Goal: Transaction & Acquisition: Purchase product/service

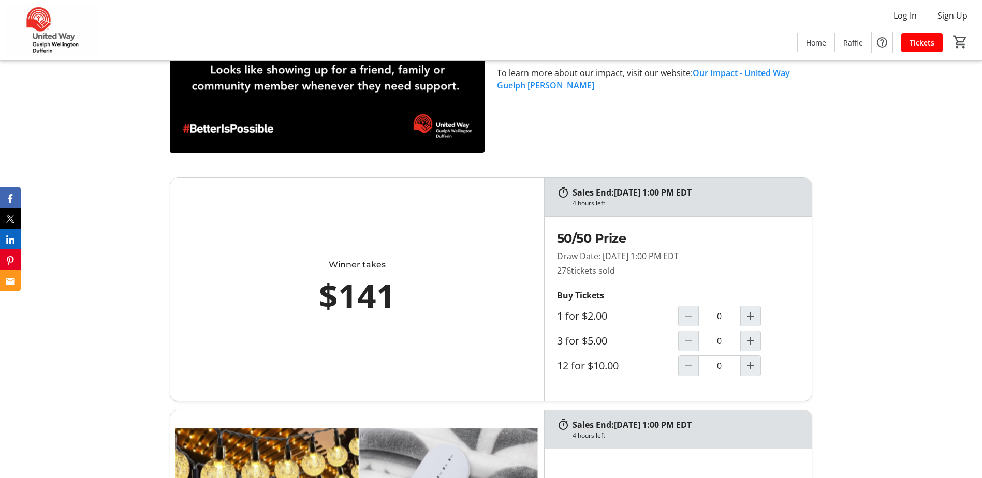
scroll to position [517, 0]
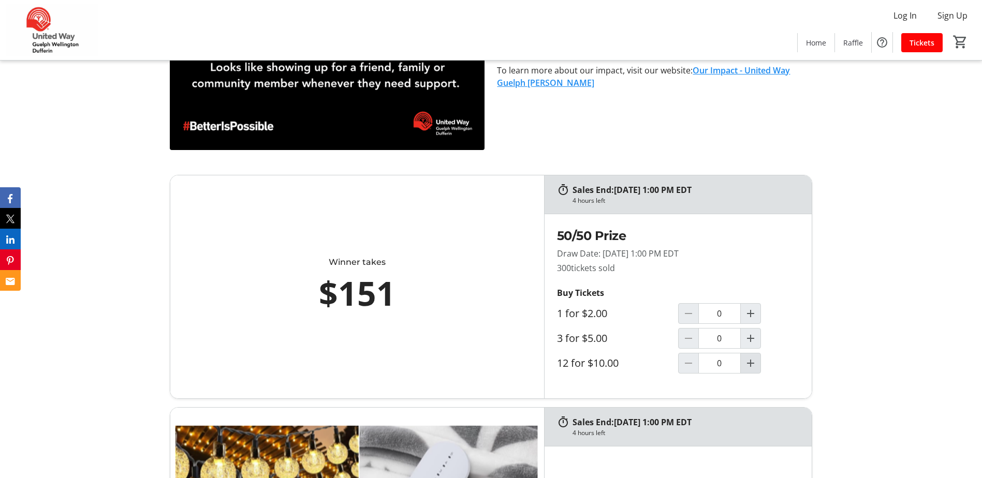
click at [750, 364] on mat-icon "Increment by one" at bounding box center [750, 363] width 12 height 12
type input "1"
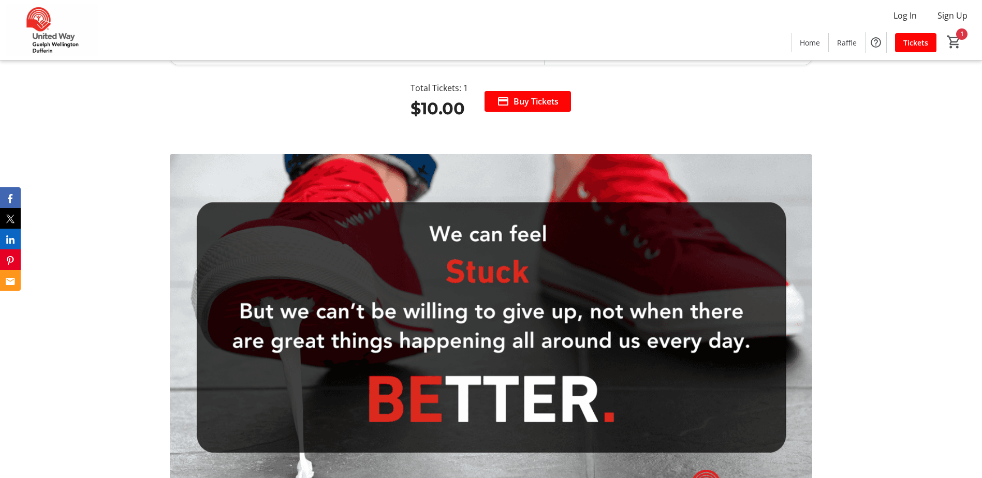
scroll to position [1552, 0]
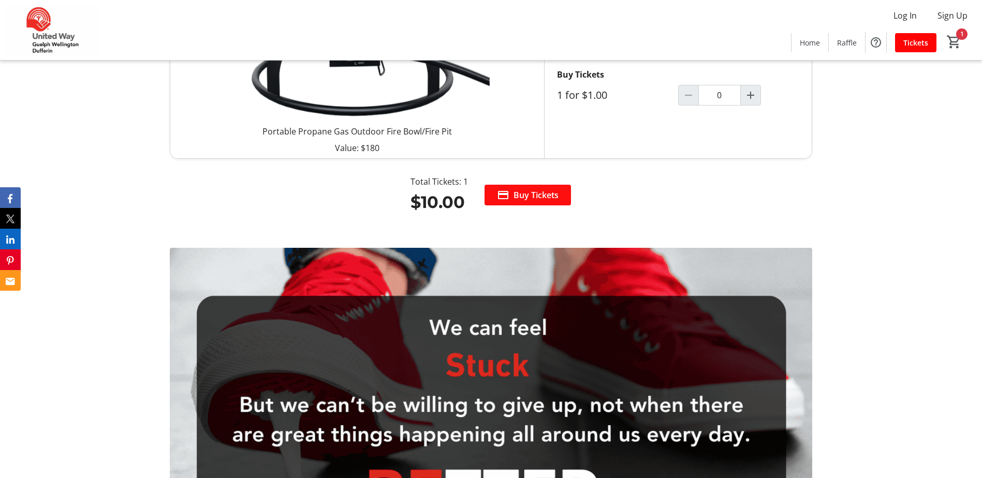
click at [526, 196] on span "Buy Tickets" at bounding box center [535, 195] width 45 height 12
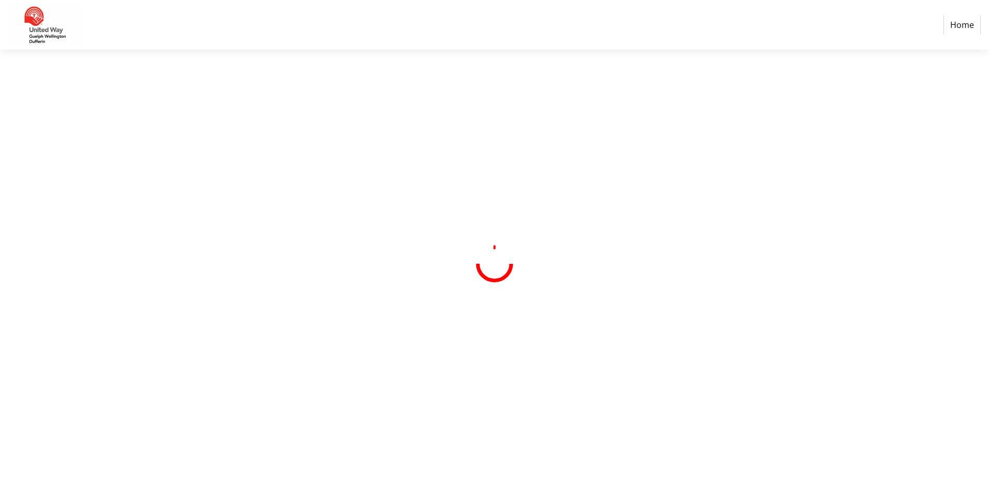
select select "CA"
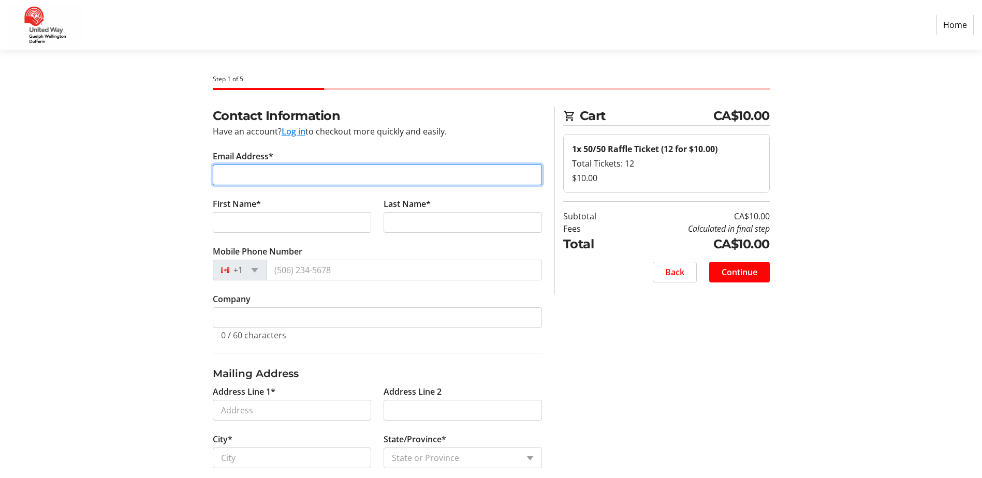
click at [248, 174] on input "Email Address*" at bounding box center [377, 175] width 329 height 21
type input "[EMAIL_ADDRESS][DOMAIN_NAME]"
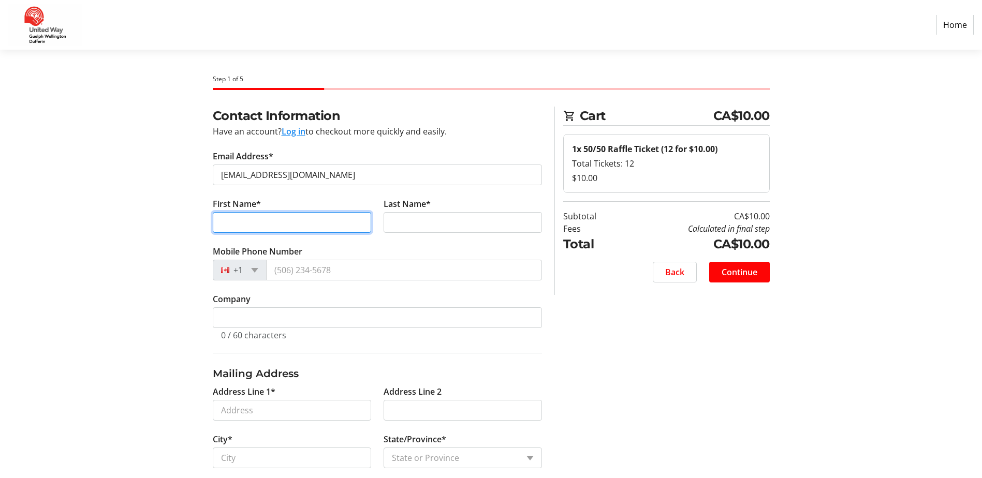
type input "[PERSON_NAME]"
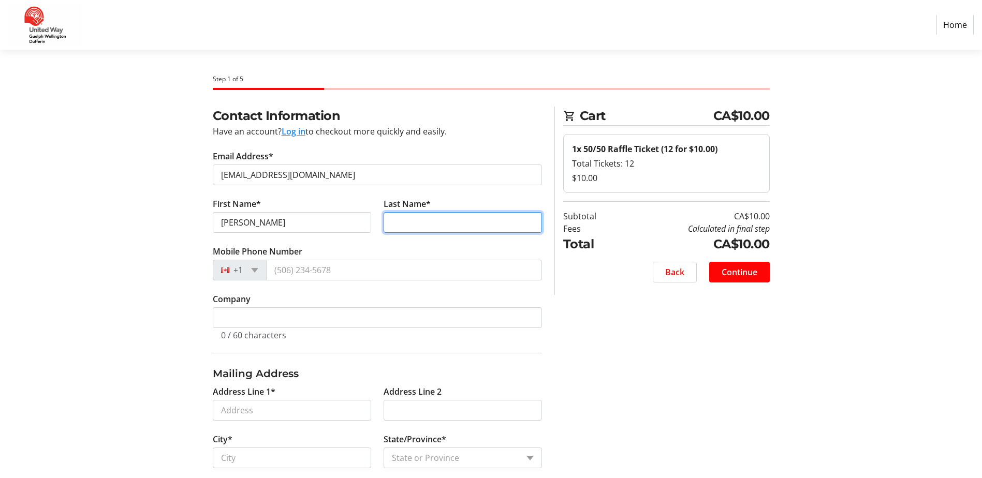
type input "[PERSON_NAME]"
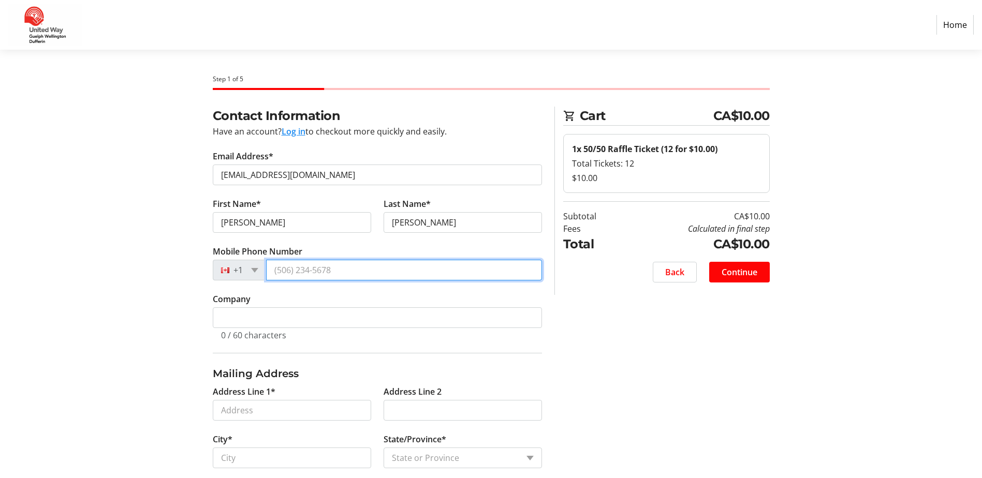
type input "[PHONE_NUMBER]"
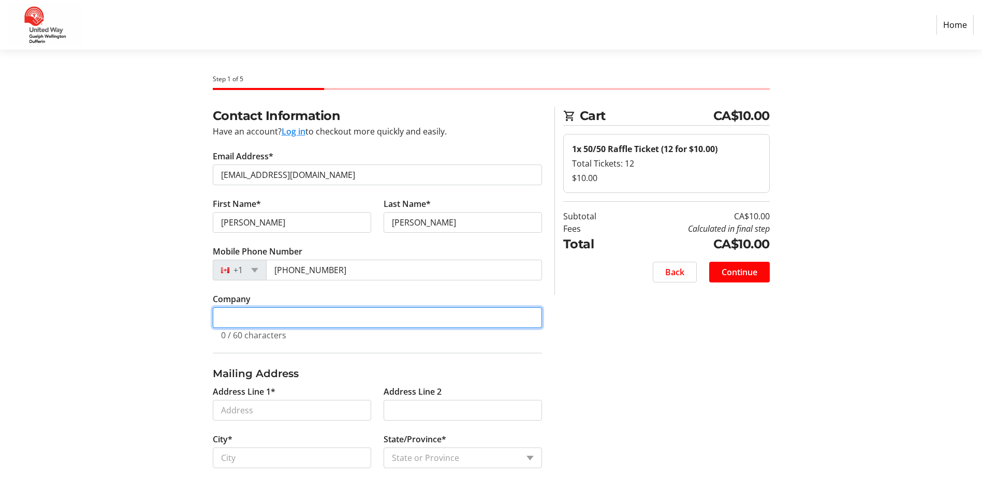
type input "County of [GEOGRAPHIC_DATA]"
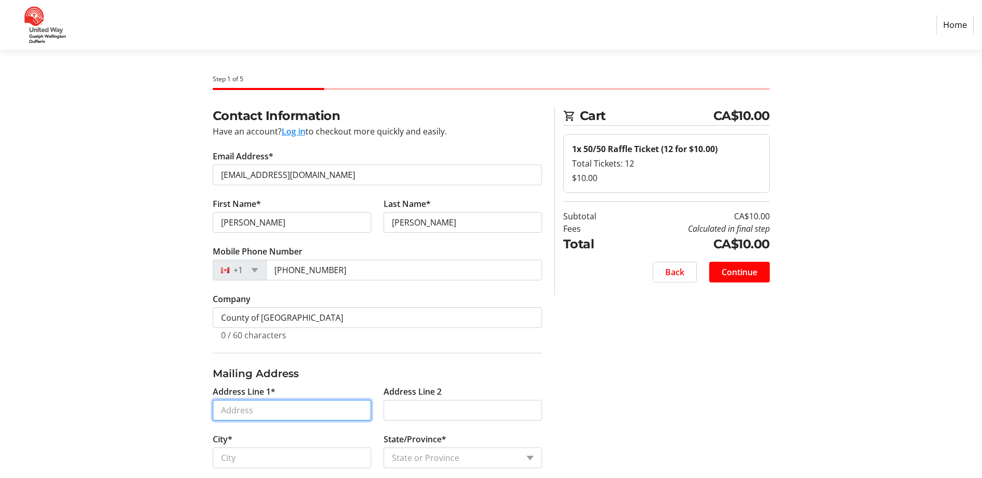
type input "5 Settlers Crt"
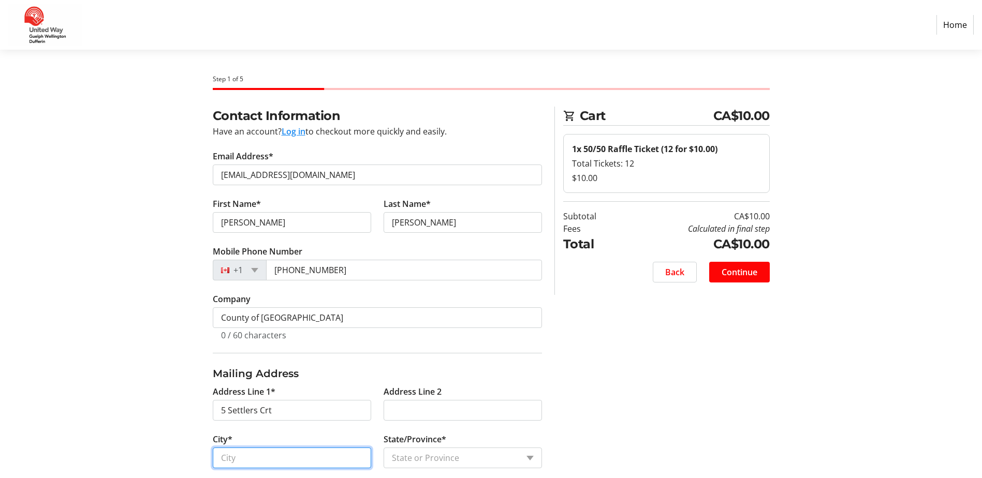
type input "Morriston"
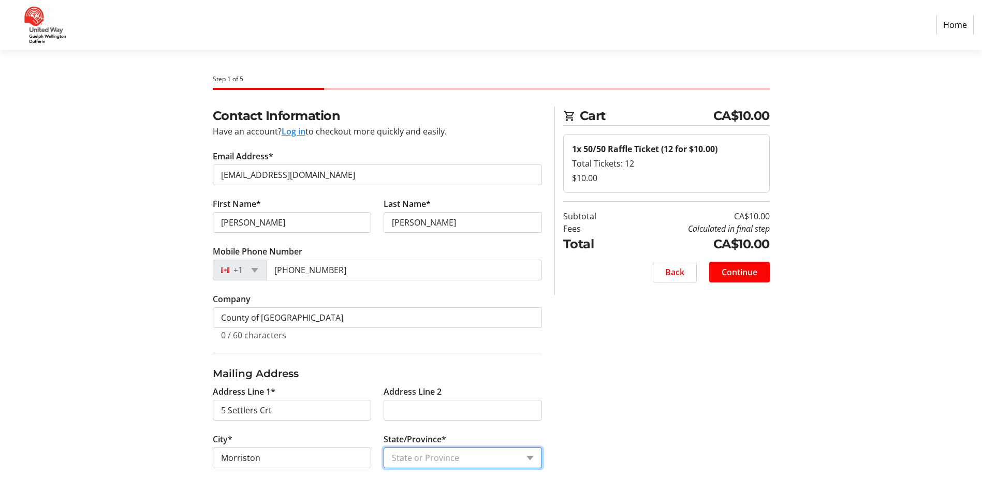
select select "ON"
type input "N0B2C0"
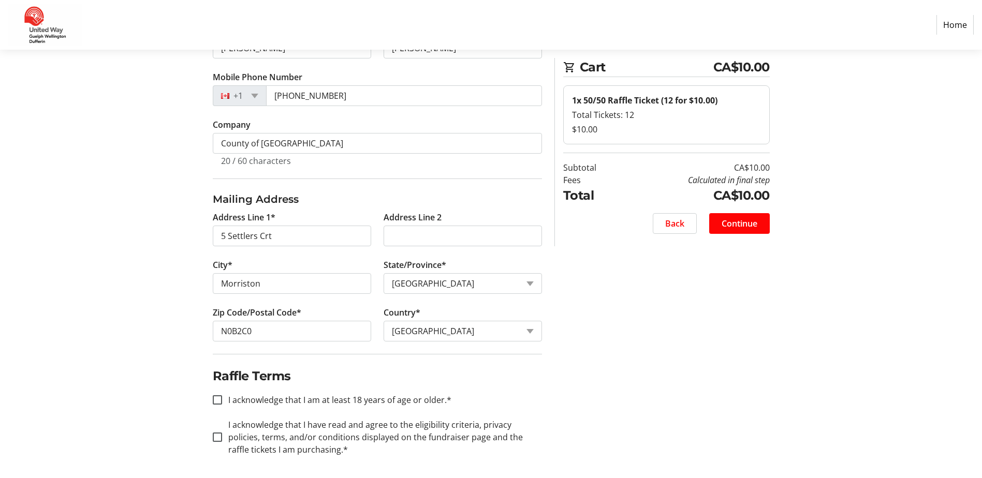
scroll to position [177, 0]
click at [218, 400] on input "I acknowledge that I am at least 18 years of age or older.*" at bounding box center [217, 397] width 9 height 9
checkbox input "true"
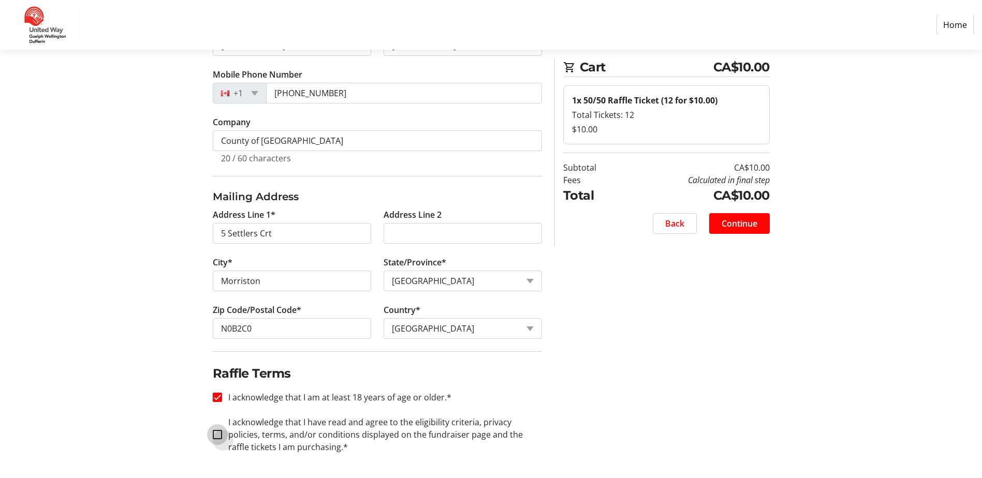
click at [218, 434] on input "I acknowledge that I have read and agree to the eligibility criteria, privacy p…" at bounding box center [217, 434] width 9 height 9
checkbox input "true"
click at [742, 224] on span "Continue" at bounding box center [739, 223] width 36 height 12
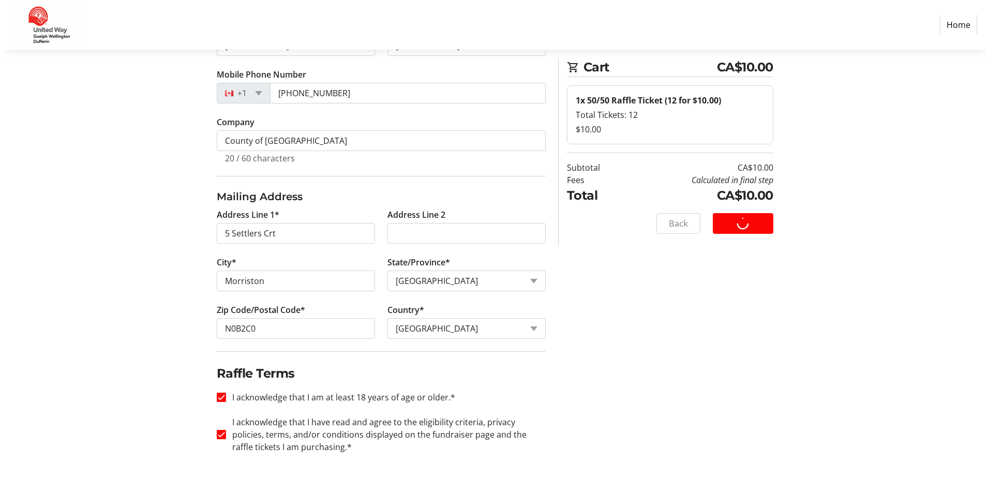
scroll to position [0, 0]
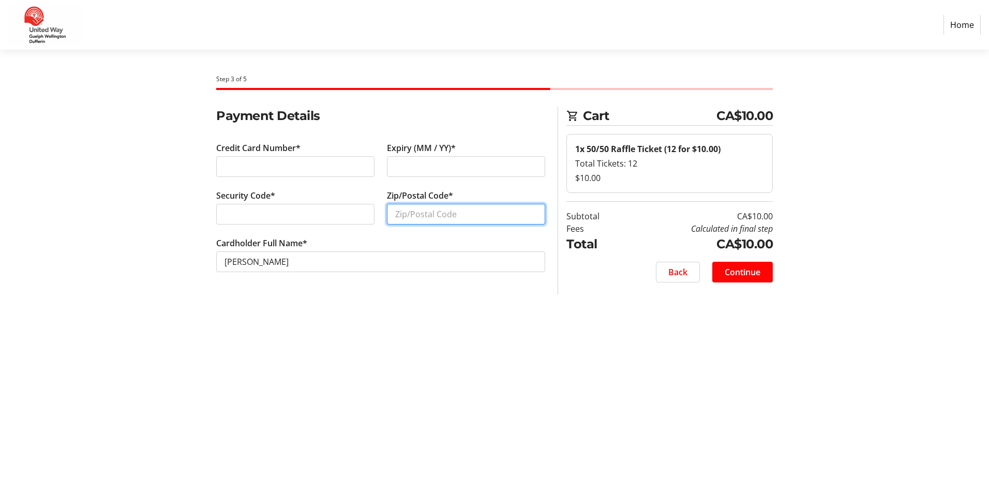
click at [437, 219] on input "Zip/Postal Code*" at bounding box center [466, 214] width 158 height 21
type input "N0B2C0"
click at [750, 273] on span "Continue" at bounding box center [743, 272] width 36 height 12
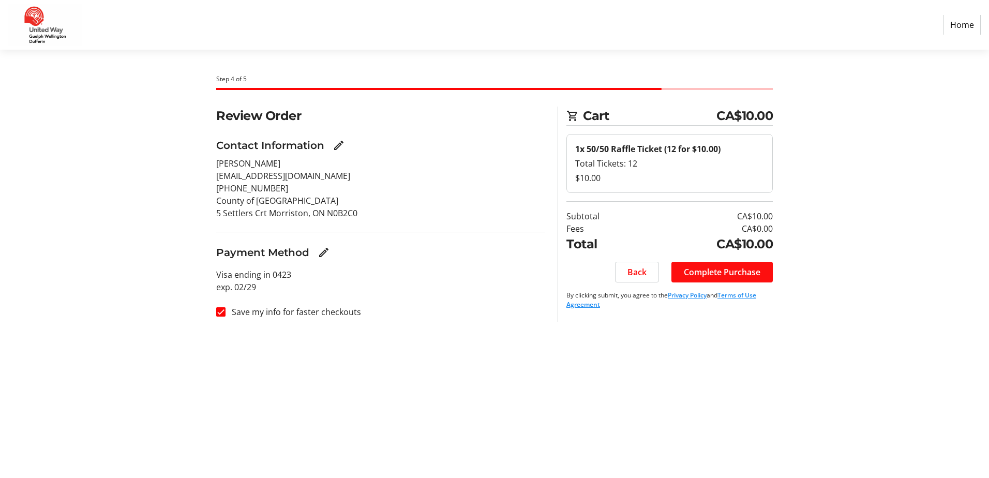
click at [741, 271] on span "Complete Purchase" at bounding box center [722, 272] width 77 height 12
